Goal: Task Accomplishment & Management: Manage account settings

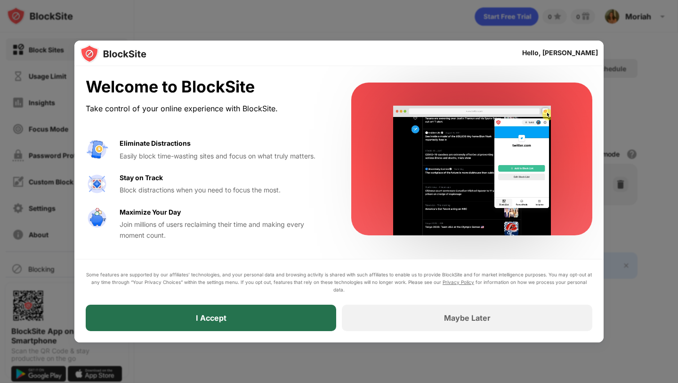
click at [237, 320] on div "I Accept" at bounding box center [211, 317] width 251 height 26
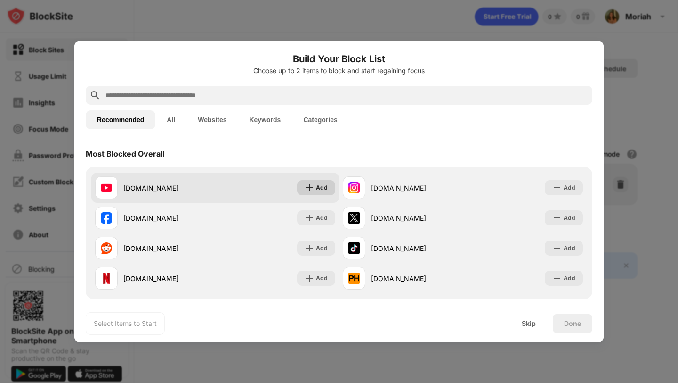
click at [318, 187] on div "Add" at bounding box center [322, 187] width 12 height 9
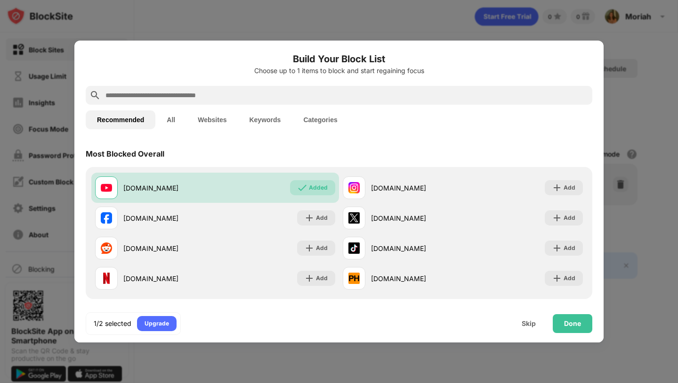
click at [194, 94] on input "text" at bounding box center [347, 95] width 484 height 11
click at [579, 324] on div "Done" at bounding box center [572, 323] width 17 height 8
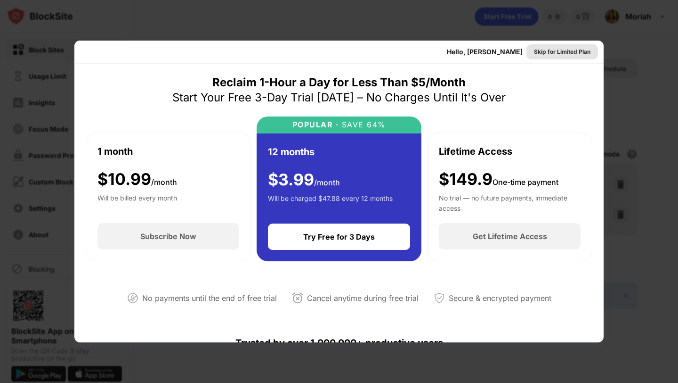
click at [556, 50] on div "Skip for Limited Plan" at bounding box center [562, 51] width 57 height 9
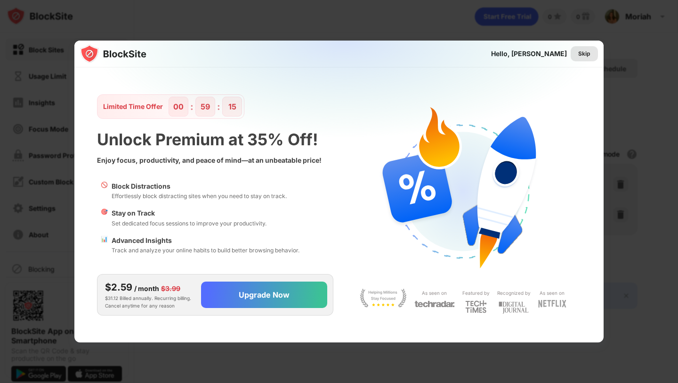
click at [587, 55] on div "Skip" at bounding box center [585, 53] width 12 height 9
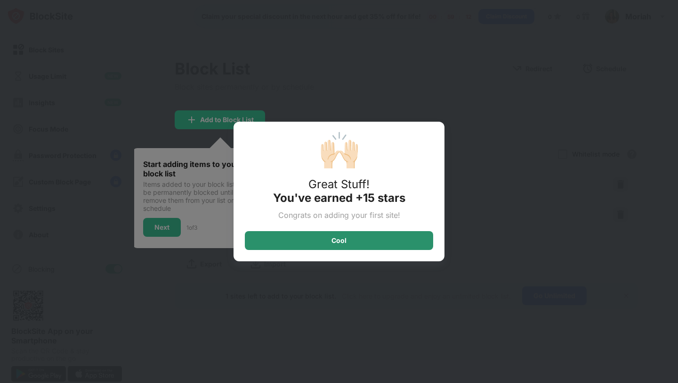
click at [356, 242] on div "Cool" at bounding box center [339, 240] width 188 height 19
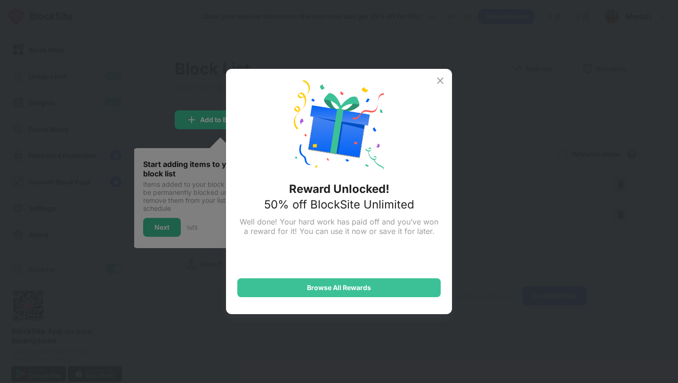
click at [435, 80] on img at bounding box center [440, 80] width 11 height 11
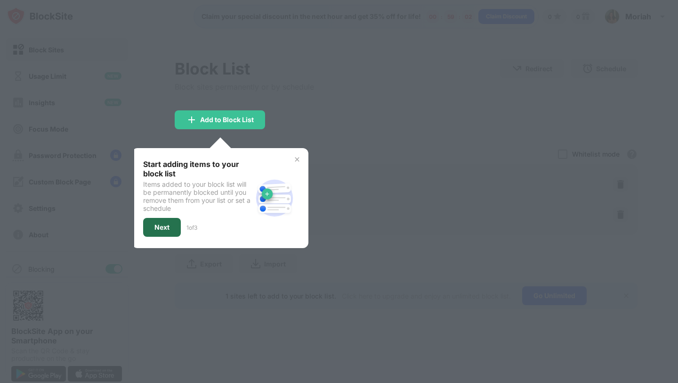
click at [164, 229] on div "Next" at bounding box center [162, 227] width 15 height 8
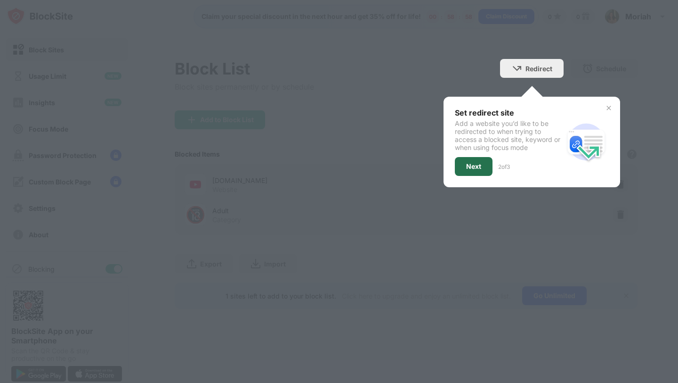
click at [473, 167] on div "Next" at bounding box center [473, 167] width 15 height 8
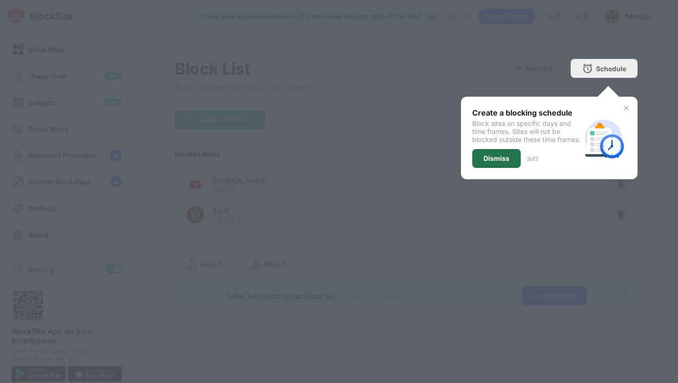
click at [499, 162] on div "Dismiss" at bounding box center [497, 159] width 26 height 8
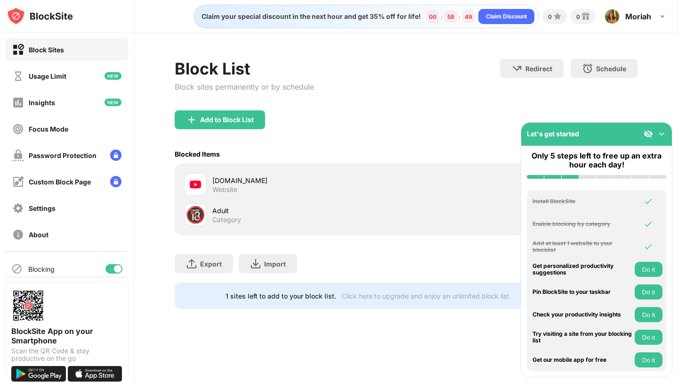
click at [664, 130] on img at bounding box center [661, 133] width 9 height 9
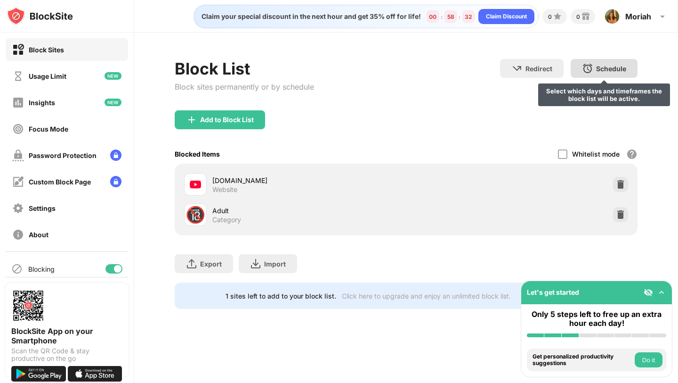
click at [611, 65] on div "Schedule" at bounding box center [611, 69] width 30 height 8
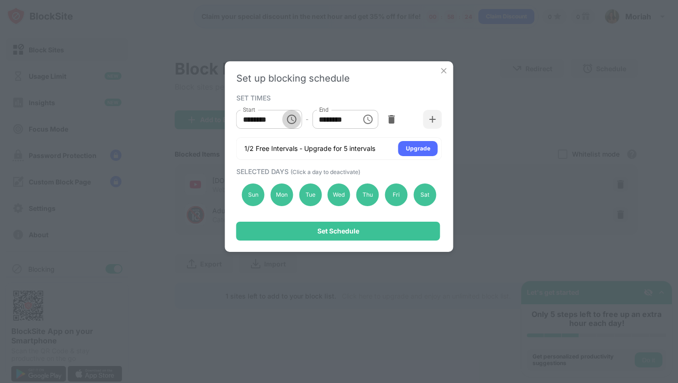
click at [292, 117] on icon "Choose time, selected time is 10:00 AM" at bounding box center [291, 119] width 11 height 11
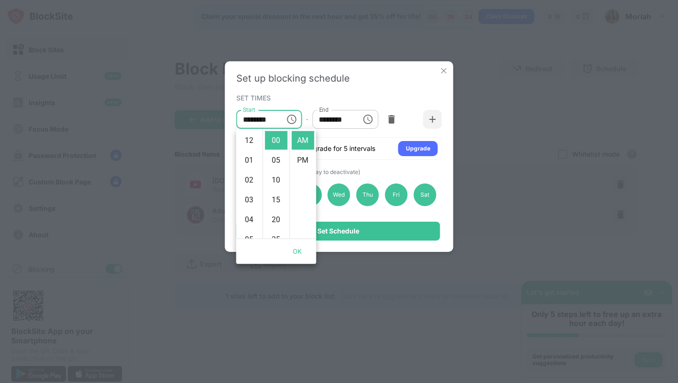
scroll to position [198, 0]
click at [250, 154] on li "11" at bounding box center [249, 160] width 23 height 19
type input "********"
click at [249, 148] on li "11" at bounding box center [249, 140] width 23 height 19
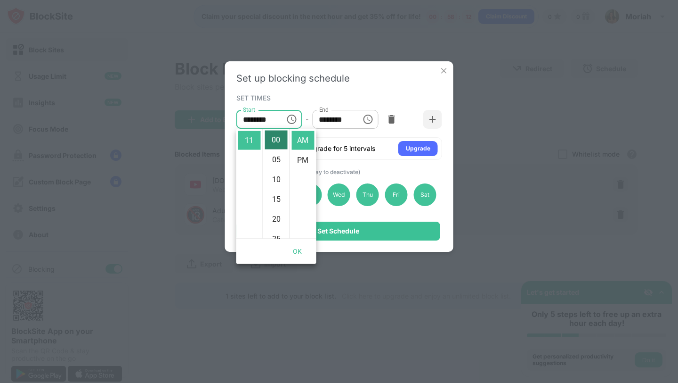
scroll to position [0, 0]
click at [256, 138] on li "11" at bounding box center [249, 140] width 23 height 19
click at [251, 138] on li "11" at bounding box center [249, 140] width 23 height 19
click at [289, 117] on icon "Choose time, selected time is 11:00 AM" at bounding box center [291, 119] width 11 height 11
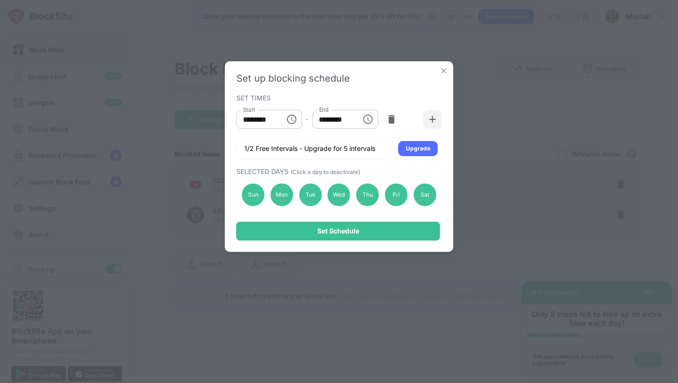
click at [289, 117] on icon "Choose time, selected time is 11:00 AM" at bounding box center [291, 119] width 11 height 11
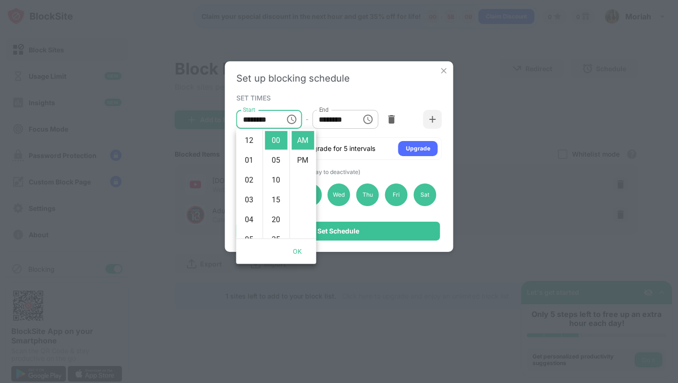
scroll to position [218, 0]
click at [257, 134] on li "11" at bounding box center [249, 140] width 23 height 19
click at [250, 137] on li "11" at bounding box center [249, 140] width 23 height 19
click at [295, 142] on li "AM" at bounding box center [303, 140] width 23 height 19
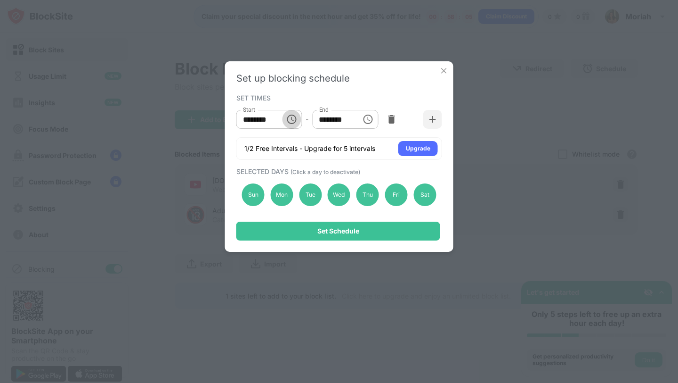
click at [285, 118] on button "Choose time, selected time is 11:00 AM" at bounding box center [291, 119] width 19 height 19
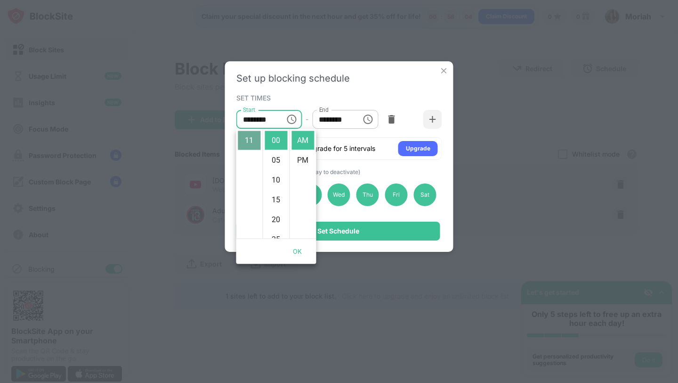
click at [250, 140] on li "11" at bounding box center [249, 140] width 23 height 19
click at [267, 144] on li "00" at bounding box center [276, 140] width 23 height 19
click at [446, 66] on img at bounding box center [444, 70] width 9 height 9
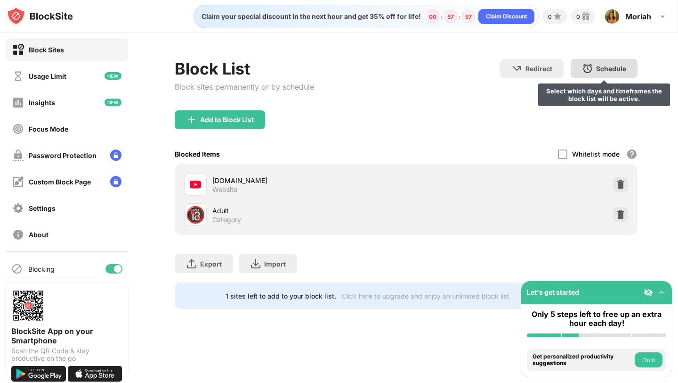
click at [597, 73] on div "Schedule Select which days and timeframes the block list will be active." at bounding box center [604, 68] width 67 height 19
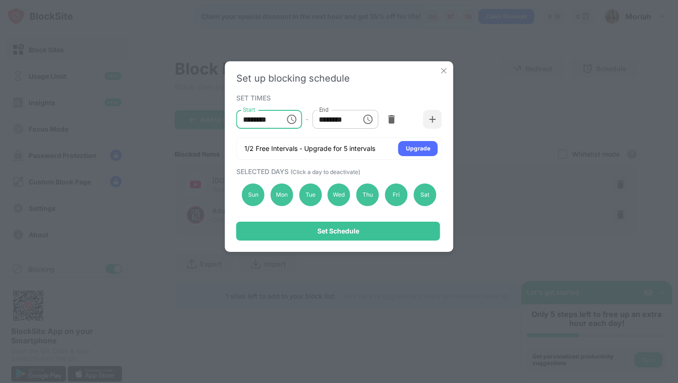
click at [272, 120] on input "********" at bounding box center [258, 119] width 42 height 19
click at [292, 122] on icon "Choose time, selected time is 10:00 AM" at bounding box center [291, 119] width 11 height 11
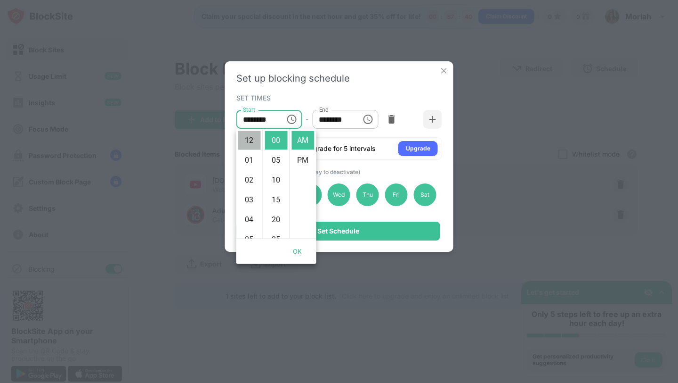
click at [250, 140] on li "12" at bounding box center [249, 140] width 23 height 19
type input "********"
click at [311, 101] on div "SET TIMES Start ******** Start - End ******** End 1/2 Free Intervals - Upgrade …" at bounding box center [340, 125] width 206 height 68
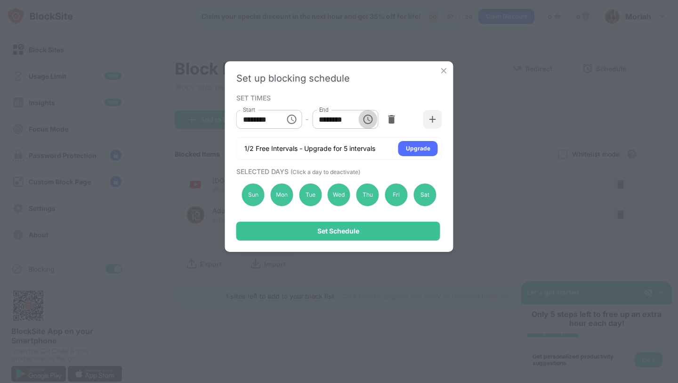
click at [367, 119] on icon "Choose time, selected time is 1:00 PM" at bounding box center [367, 119] width 11 height 11
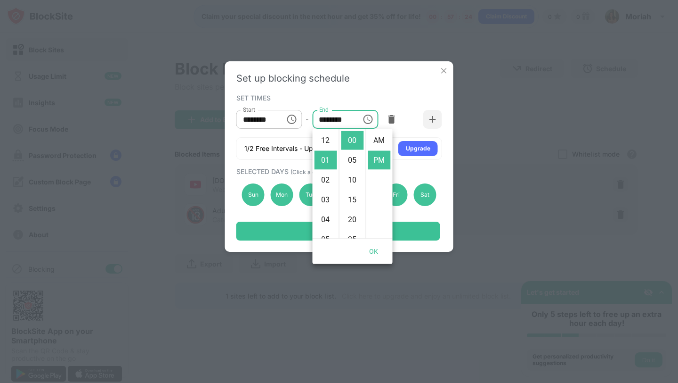
scroll to position [20, 0]
click at [326, 202] on li "07" at bounding box center [326, 203] width 23 height 19
type input "********"
click at [399, 91] on div "SET TIMES Start ******** Start - End ******** End 1/2 Free Intervals - Upgrade …" at bounding box center [340, 125] width 206 height 68
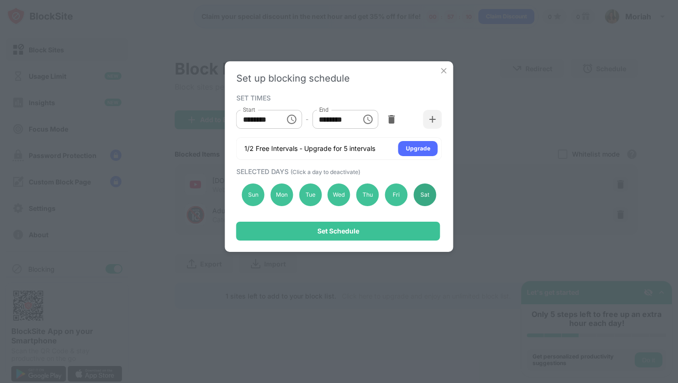
click at [421, 195] on div "Sat" at bounding box center [425, 194] width 23 height 23
click at [252, 195] on div "Sun" at bounding box center [253, 194] width 23 height 23
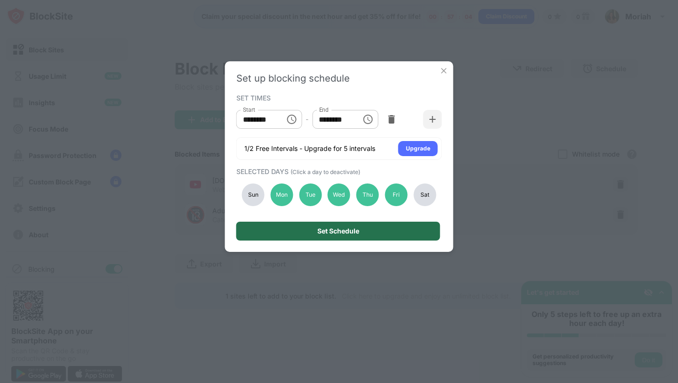
click at [299, 231] on div "Set Schedule" at bounding box center [339, 230] width 204 height 19
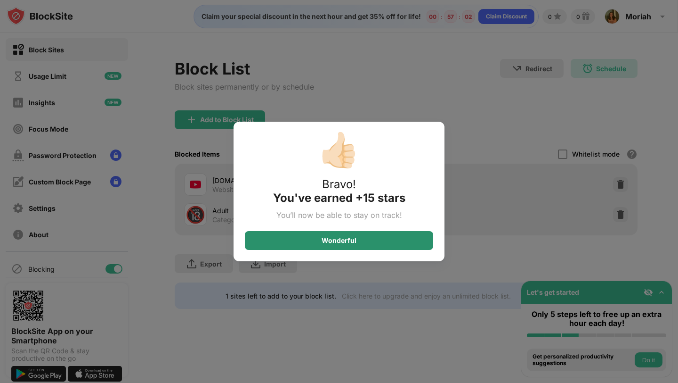
click at [346, 242] on div "Wonderful" at bounding box center [339, 241] width 35 height 8
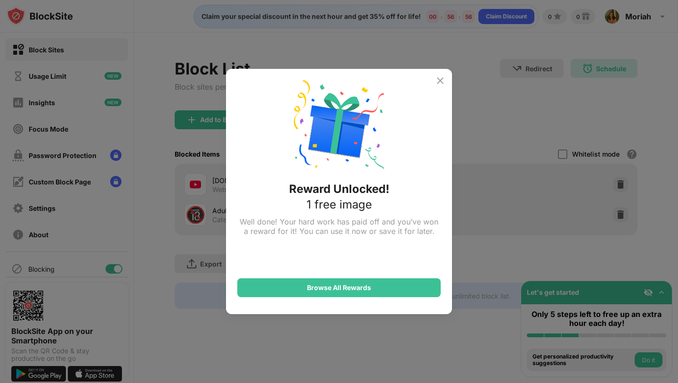
click at [440, 85] on img at bounding box center [440, 80] width 11 height 11
